Goal: Information Seeking & Learning: Learn about a topic

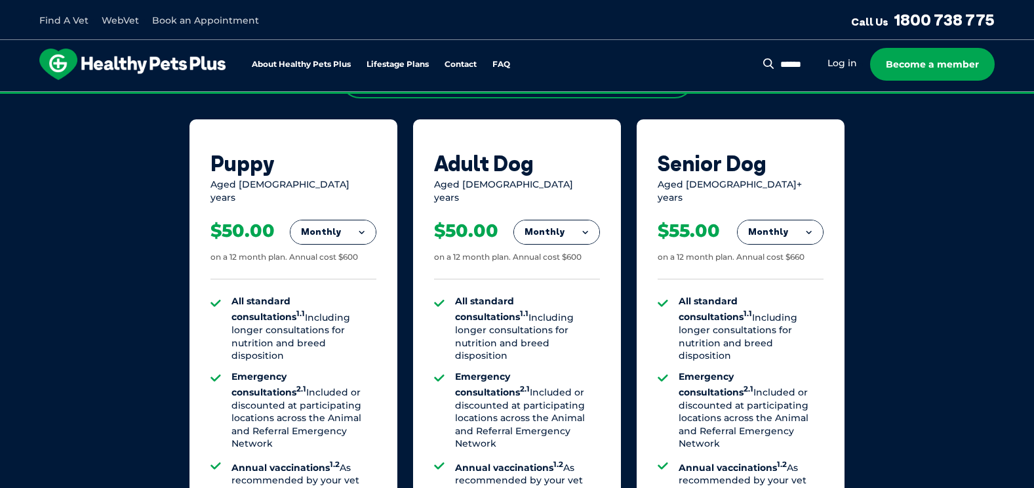
scroll to position [787, 0]
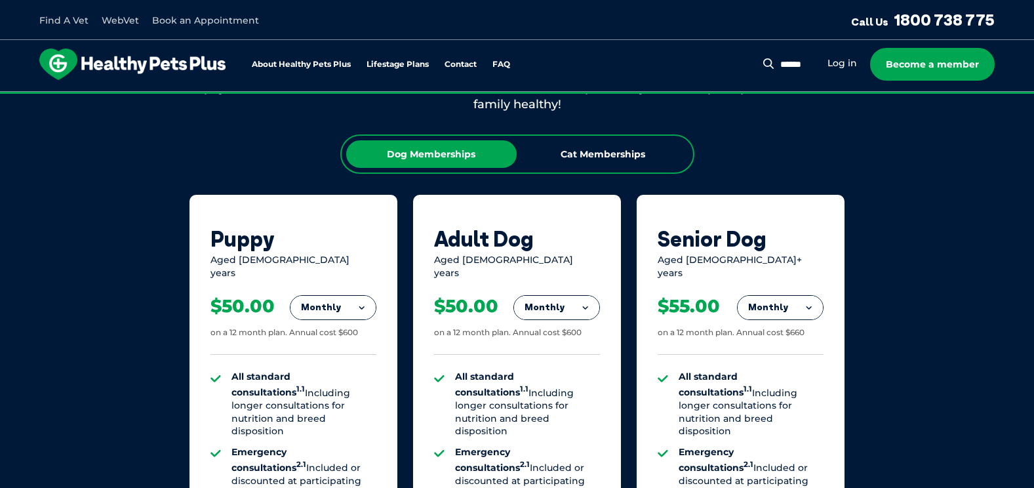
click at [582, 296] on button "Monthly" at bounding box center [556, 308] width 85 height 24
click at [552, 319] on li "Fortnightly" at bounding box center [556, 334] width 85 height 31
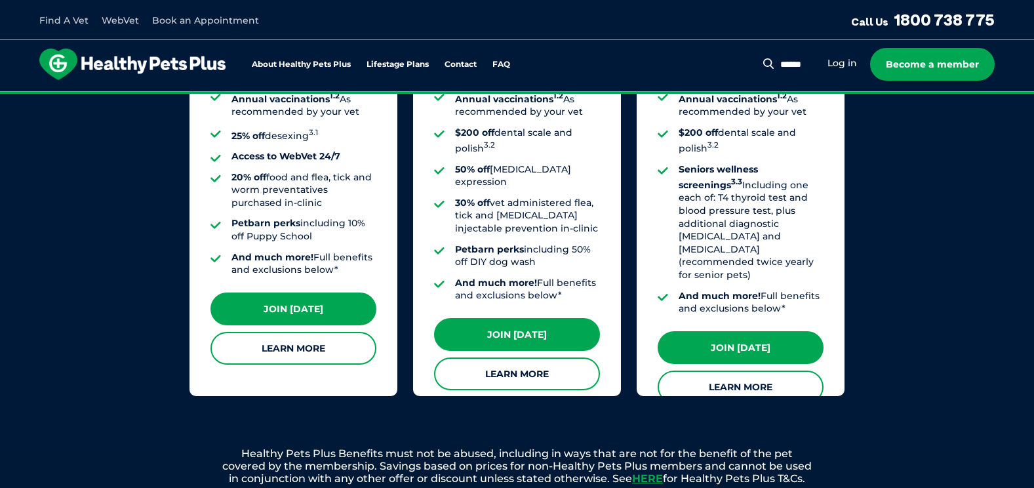
scroll to position [1246, 0]
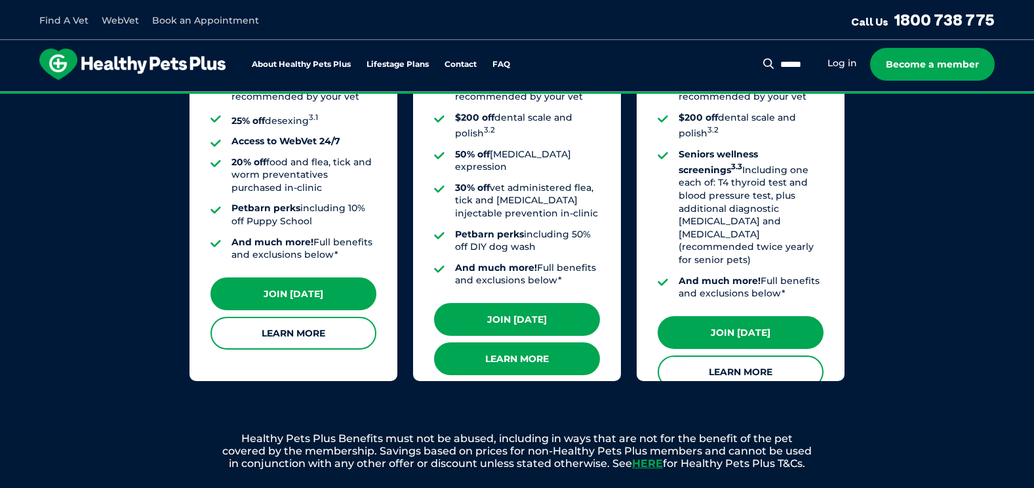
click at [527, 342] on link "Learn More" at bounding box center [517, 358] width 166 height 33
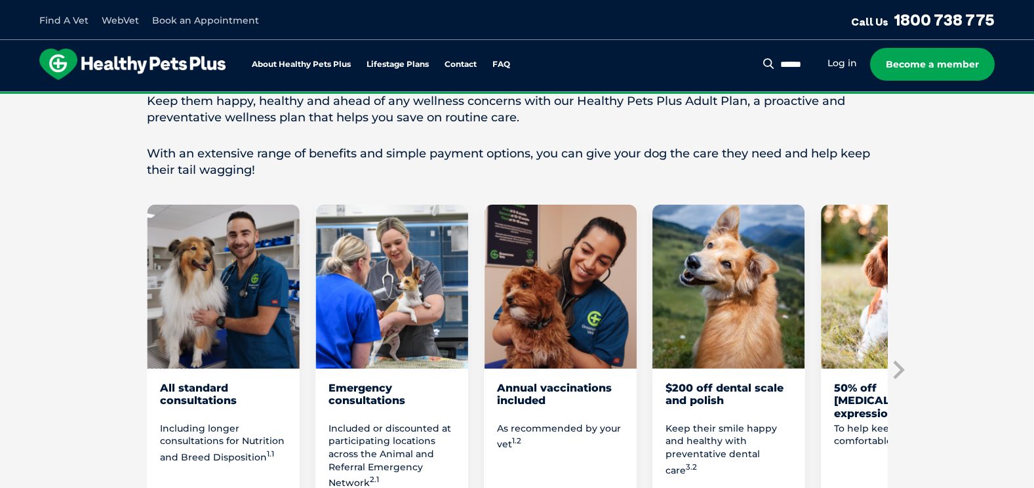
scroll to position [721, 0]
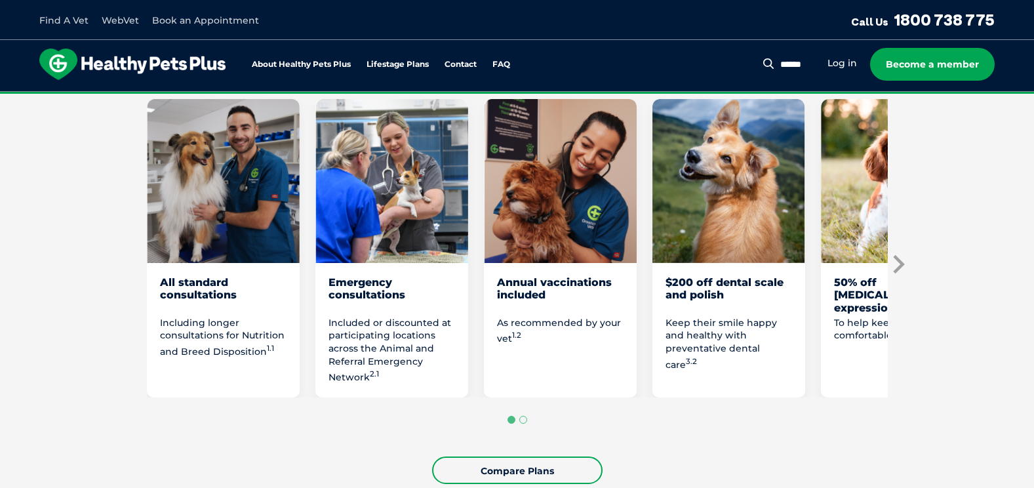
click at [902, 261] on icon "Next slide" at bounding box center [898, 264] width 20 height 20
